Goal: Task Accomplishment & Management: Manage account settings

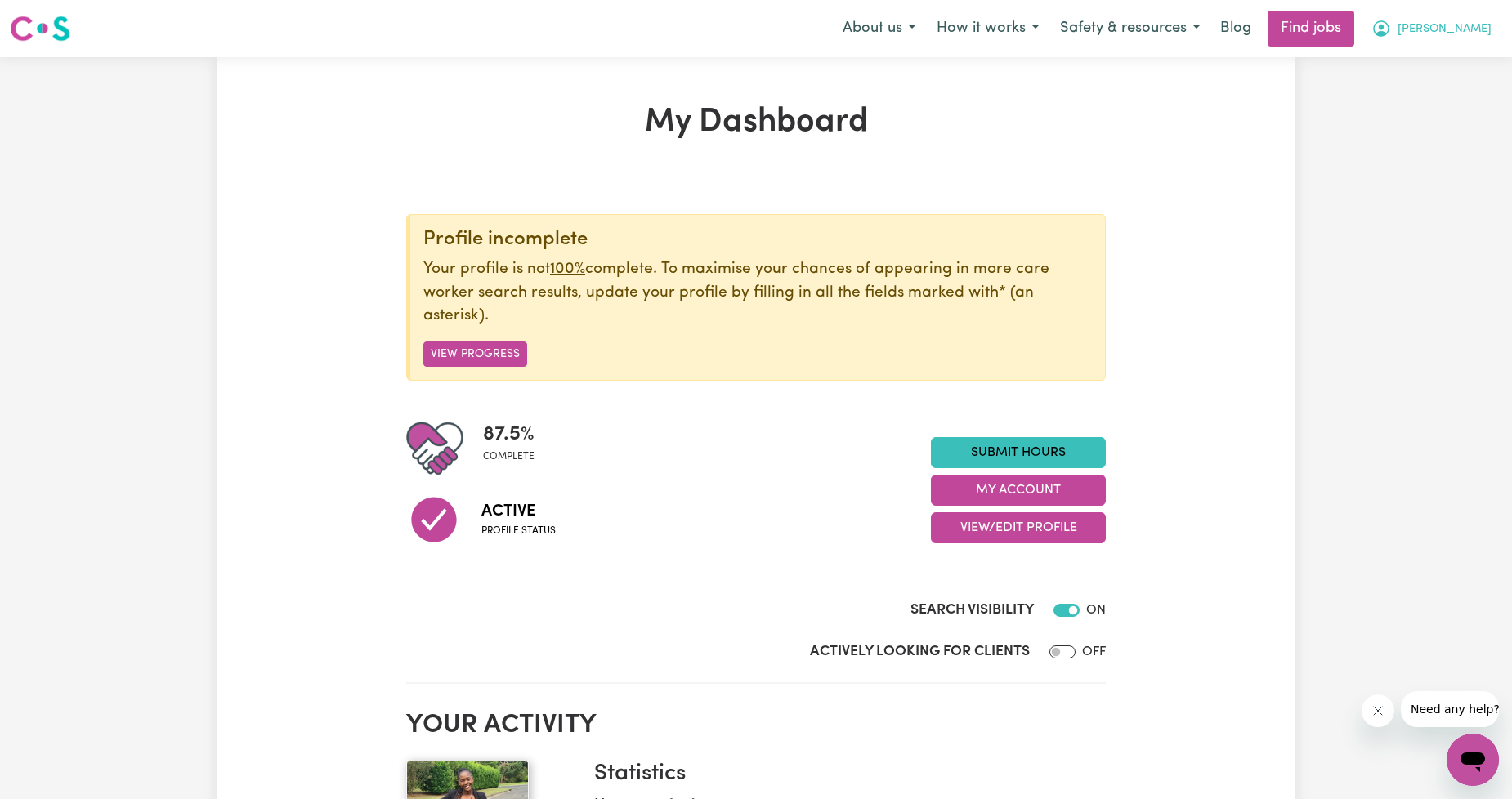
click at [1448, 31] on span "[PERSON_NAME]" at bounding box center [1444, 30] width 94 height 18
click at [1440, 52] on link "My Account" at bounding box center [1437, 64] width 130 height 31
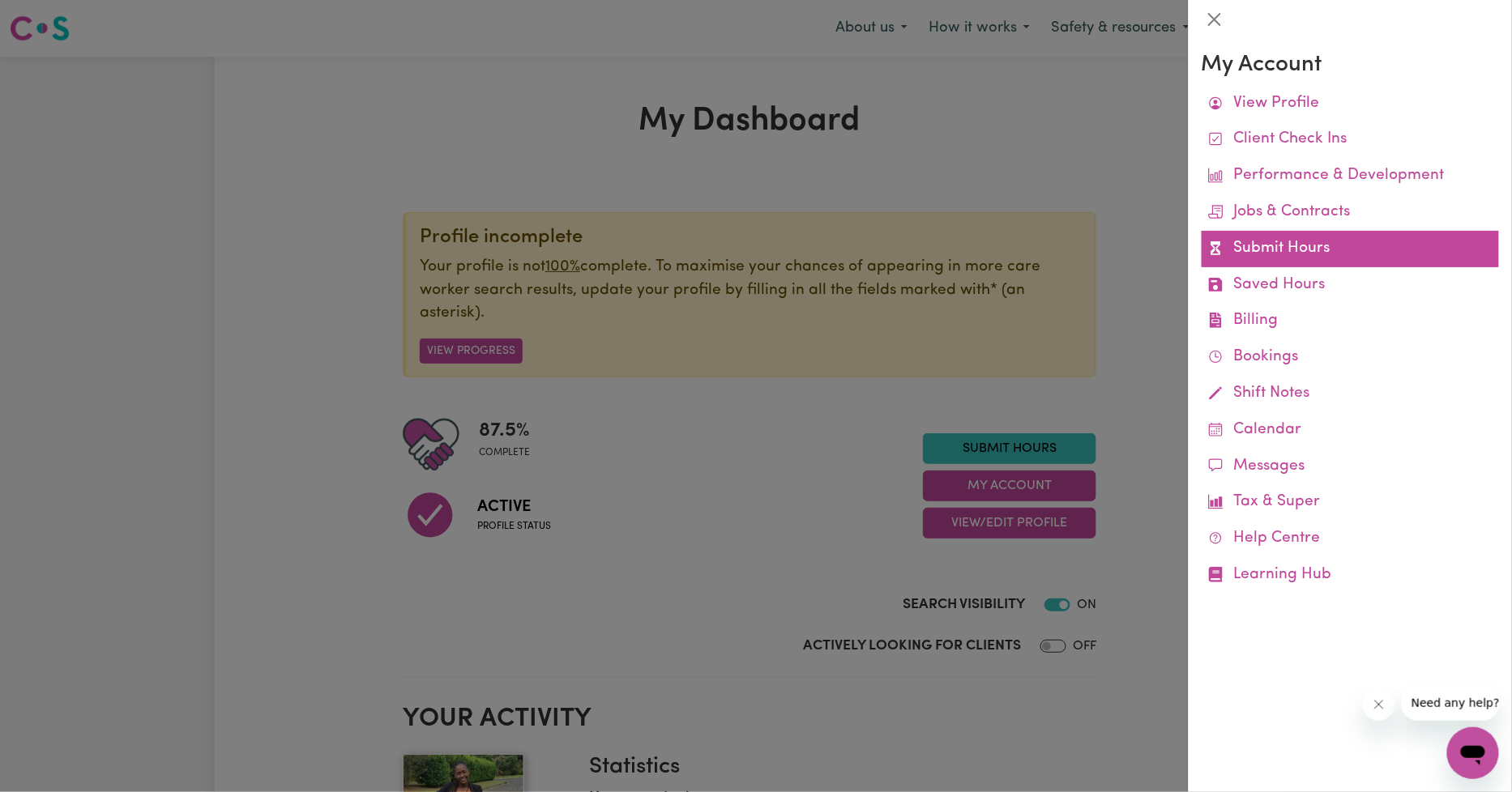
click at [1253, 243] on link "Submit Hours" at bounding box center [1350, 249] width 297 height 37
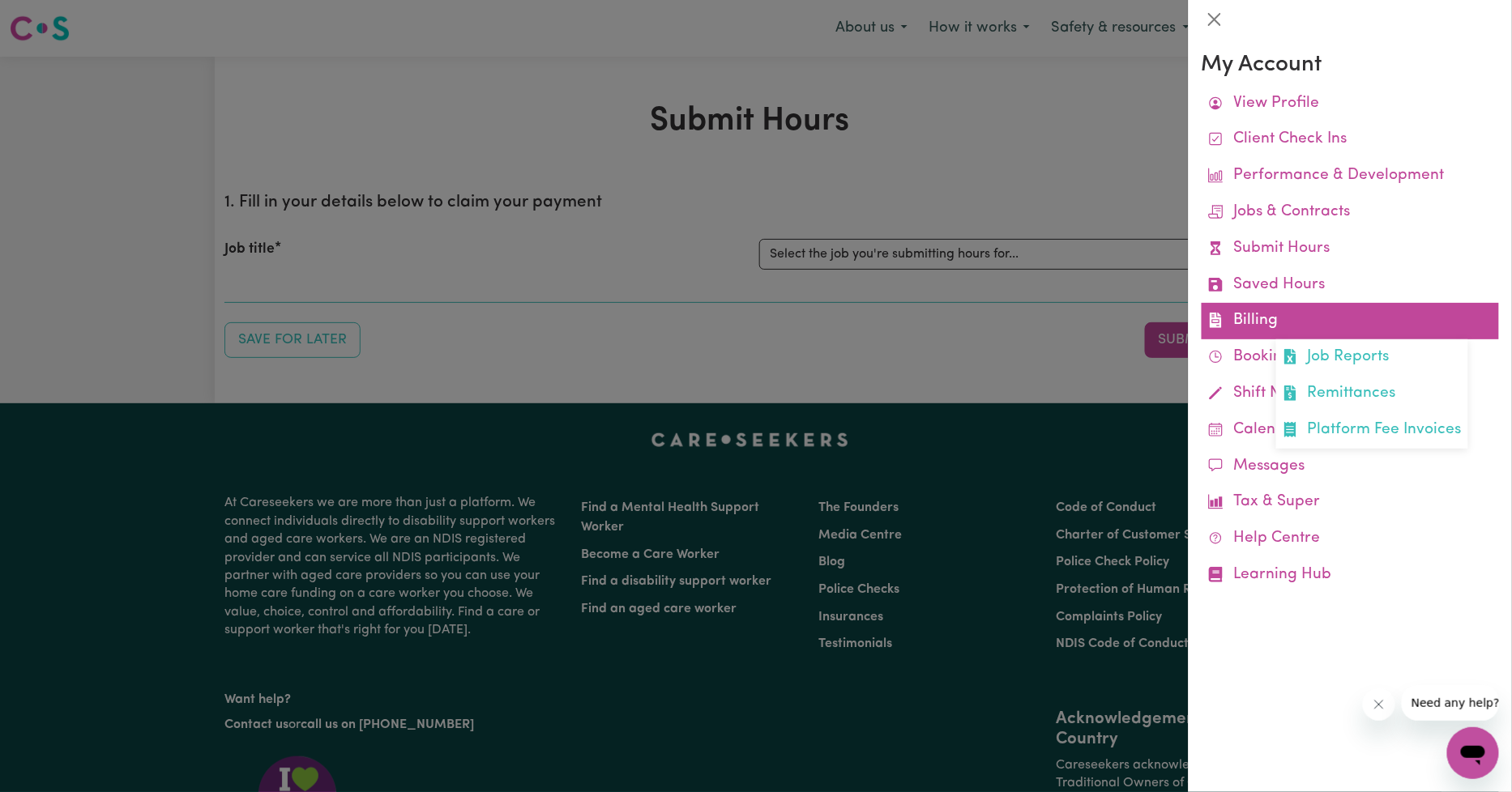
click at [1259, 312] on link "Billing Job Reports Remittances Platform Fee Invoices" at bounding box center [1350, 321] width 297 height 37
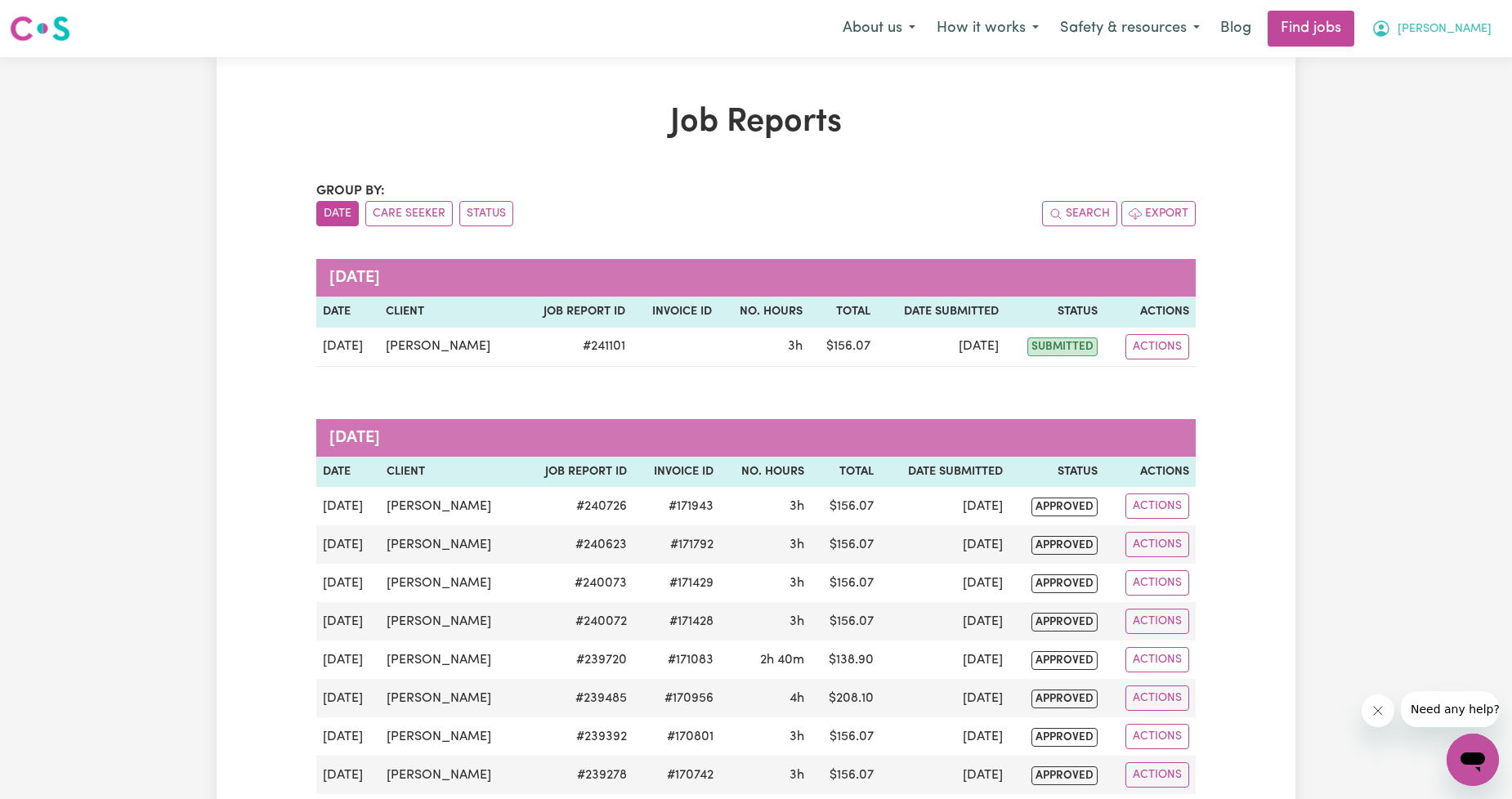
click at [1477, 45] on button "[PERSON_NAME]" at bounding box center [1431, 29] width 141 height 34
click at [1481, 30] on span "[PERSON_NAME]" at bounding box center [1444, 30] width 94 height 18
click at [1463, 45] on button "[PERSON_NAME]" at bounding box center [1431, 29] width 141 height 34
click at [1433, 58] on link "My Account" at bounding box center [1437, 64] width 130 height 31
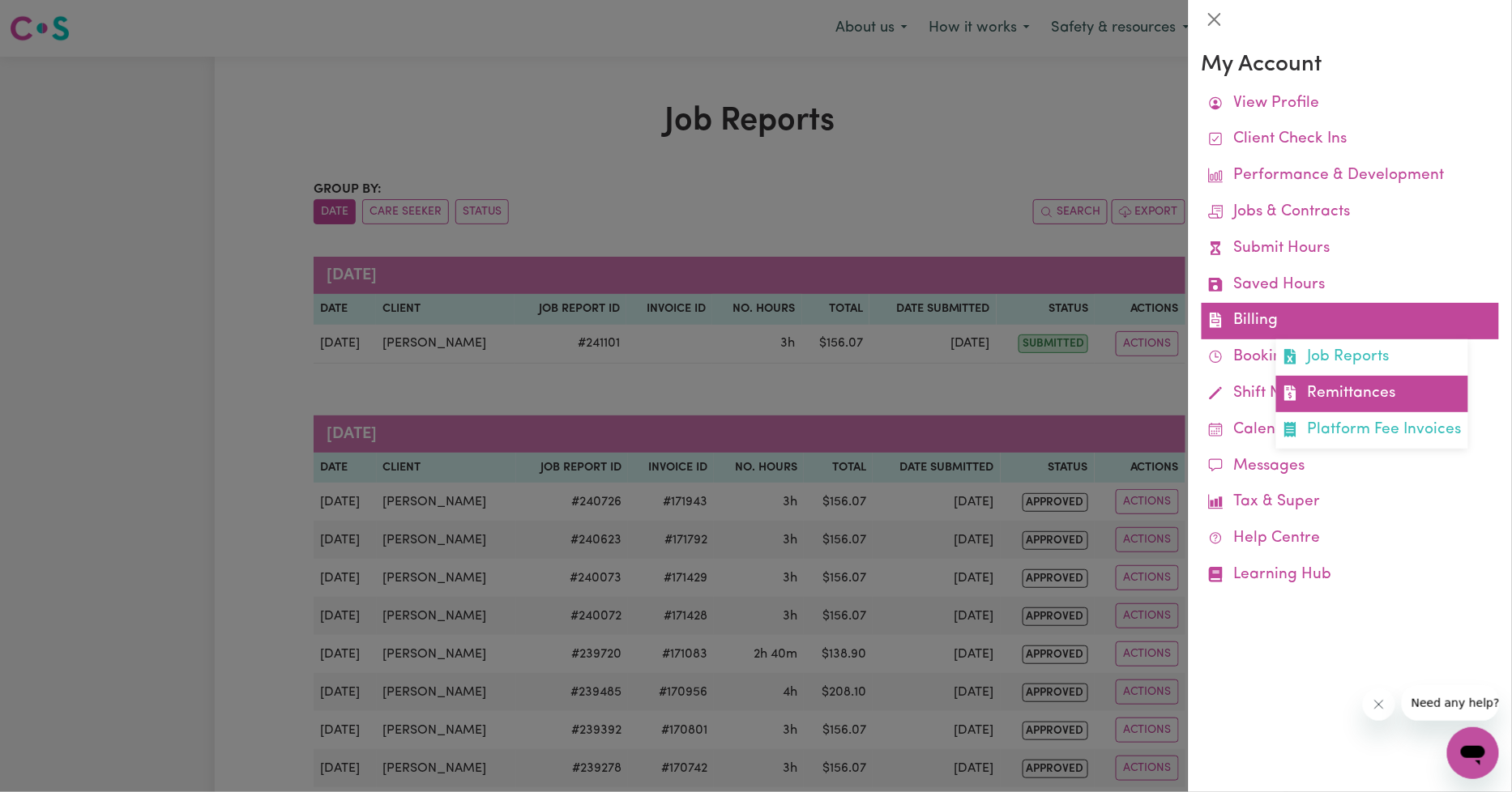
click at [1381, 384] on link "Remittances" at bounding box center [1372, 393] width 192 height 37
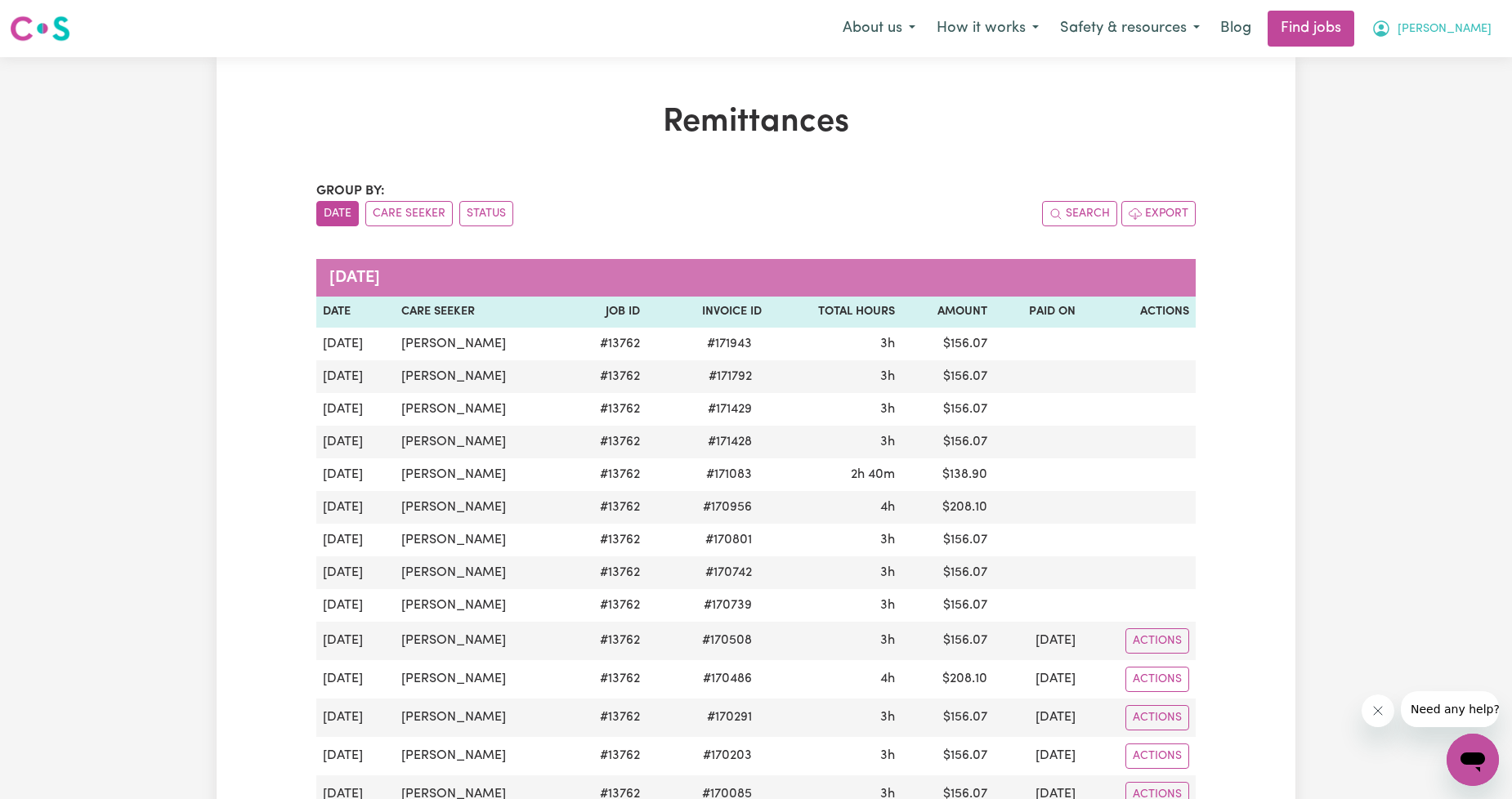
click at [1455, 36] on span "[PERSON_NAME]" at bounding box center [1444, 30] width 94 height 18
click at [1410, 121] on link "Logout" at bounding box center [1437, 125] width 130 height 31
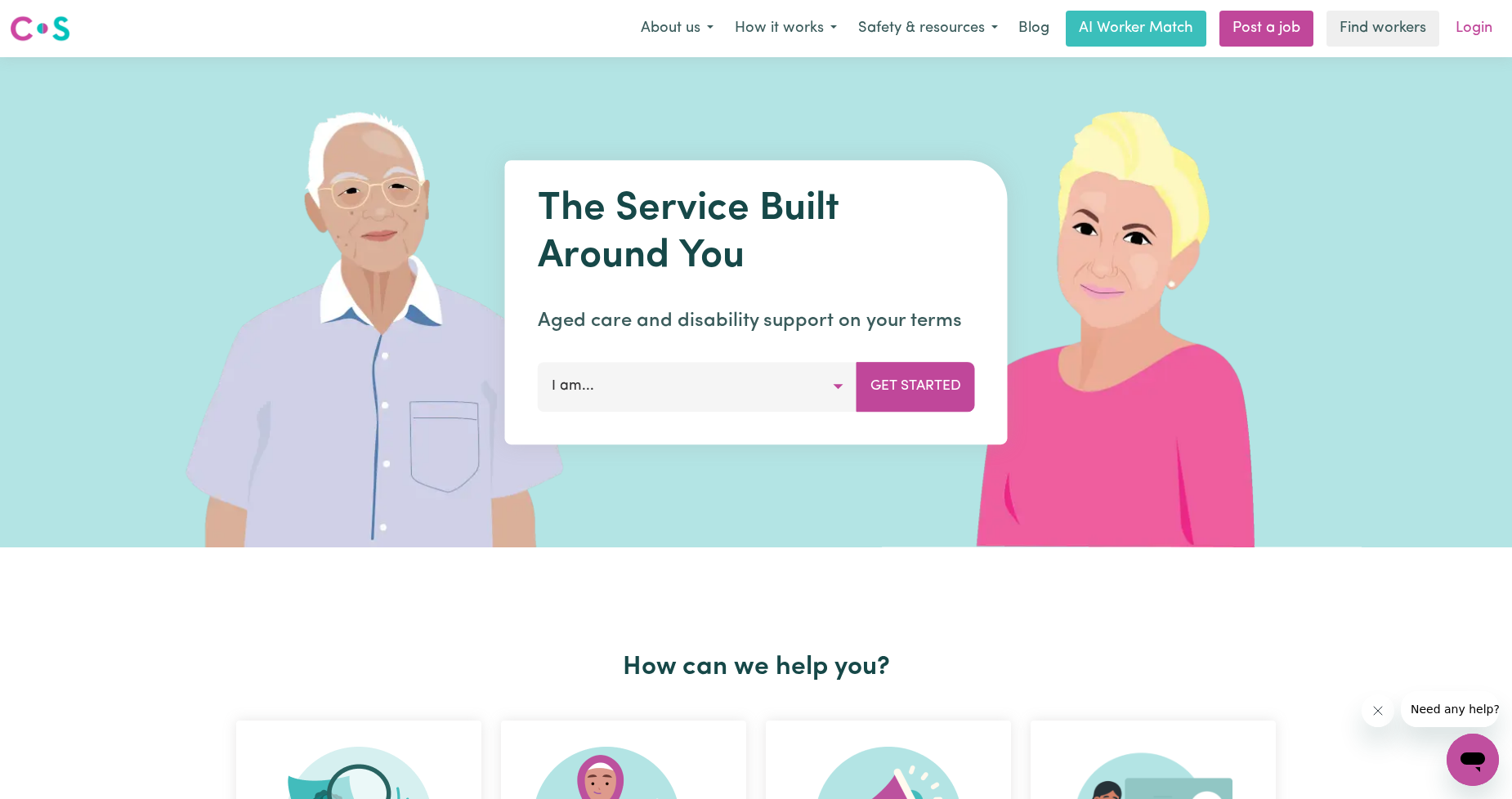
click at [1453, 28] on link "Login" at bounding box center [1474, 29] width 57 height 36
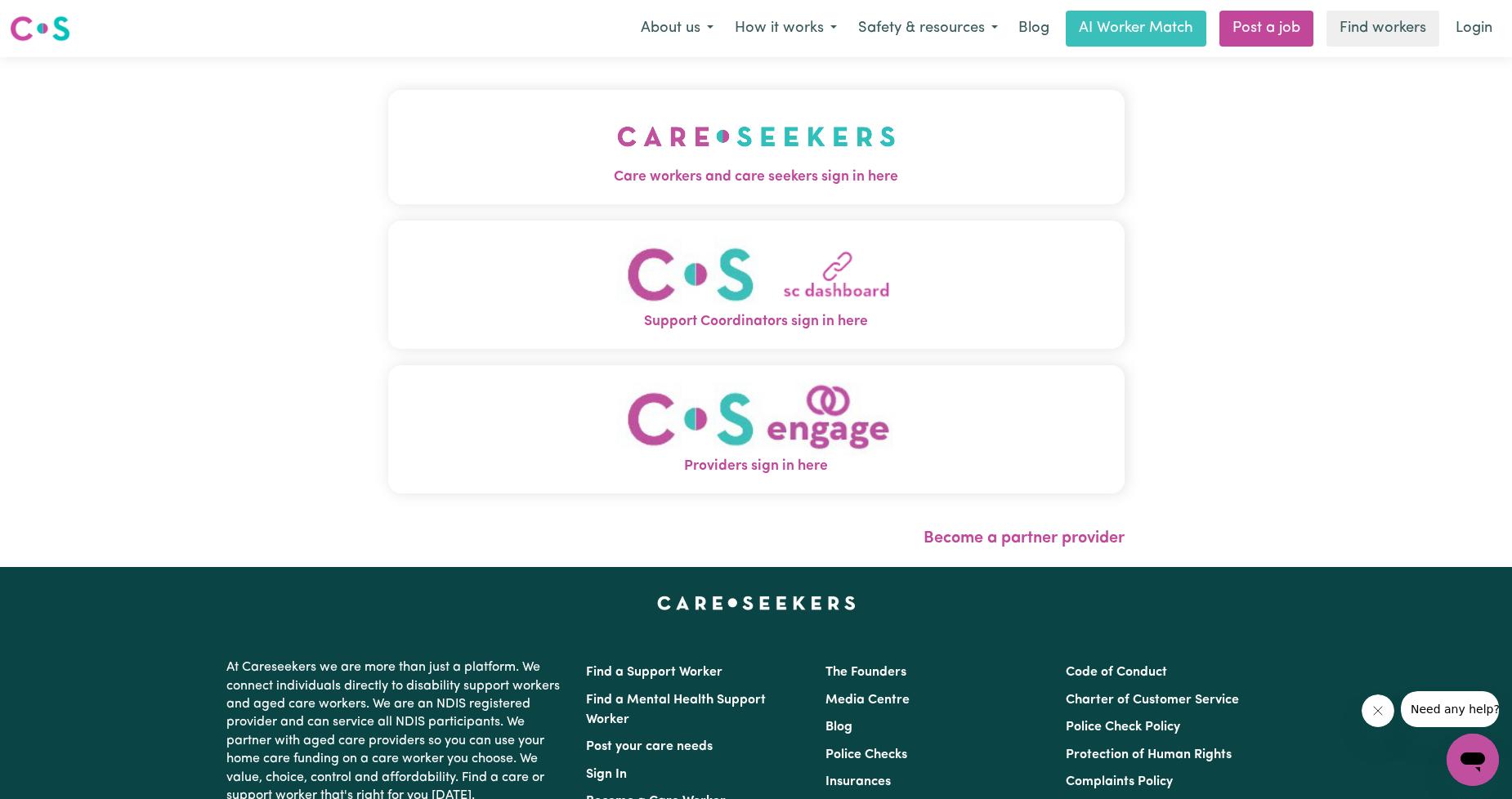
click at [664, 196] on button "Care workers and care seekers sign in here" at bounding box center [756, 147] width 736 height 114
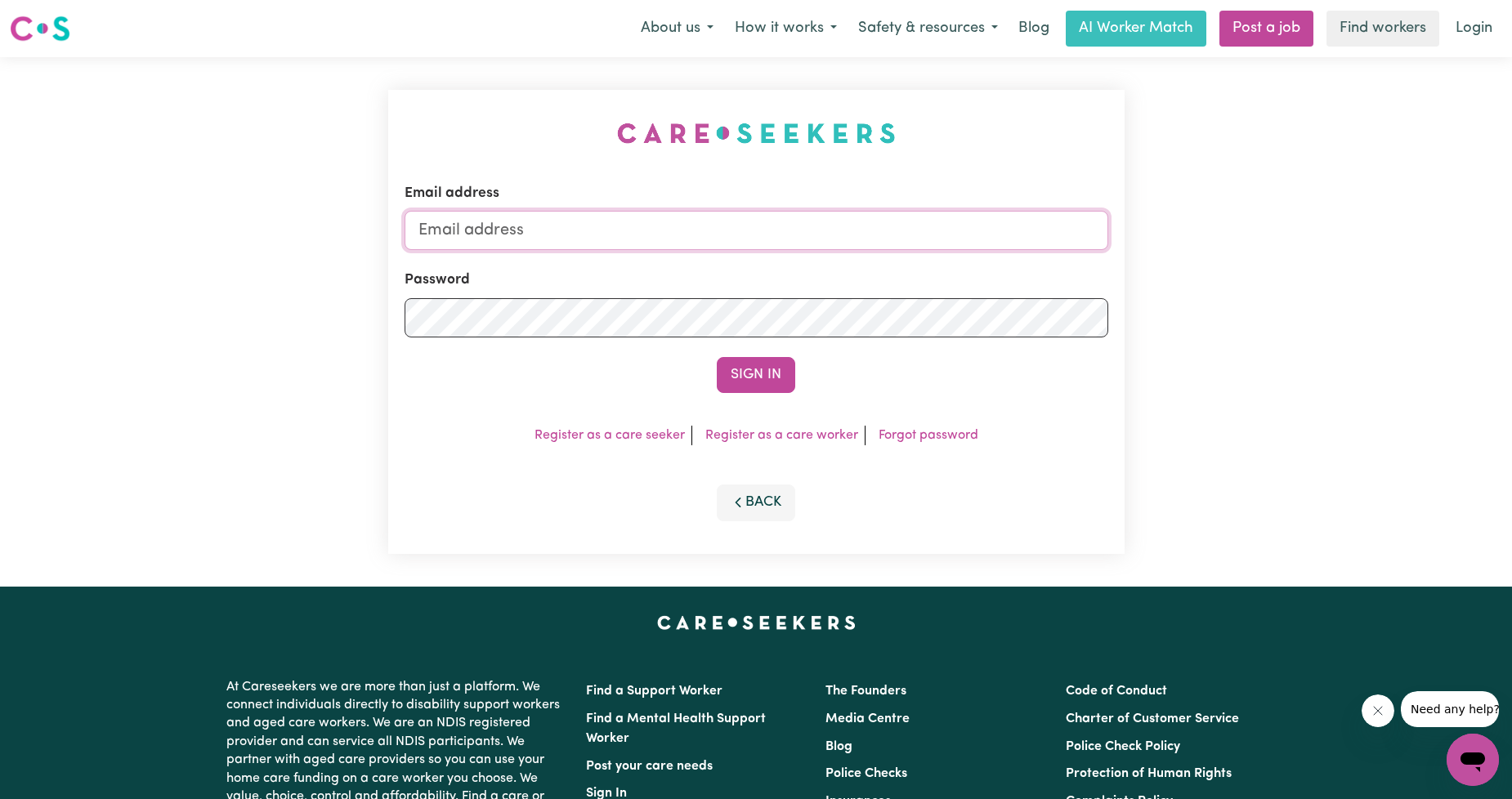
click at [655, 231] on input "Email address" at bounding box center [757, 230] width 704 height 40
drag, startPoint x: 504, startPoint y: 227, endPoint x: 744, endPoint y: 260, distance: 242.3
click at [744, 260] on form "Email address [EMAIL_ADDRESS][PERSON_NAME][DOMAIN_NAME] Password Sign In" at bounding box center [757, 287] width 704 height 210
type input "superuser~[EMAIL_ADDRESS][DOMAIN_NAME]"
click at [771, 388] on button "Sign In" at bounding box center [756, 375] width 78 height 36
